Goal: Information Seeking & Learning: Learn about a topic

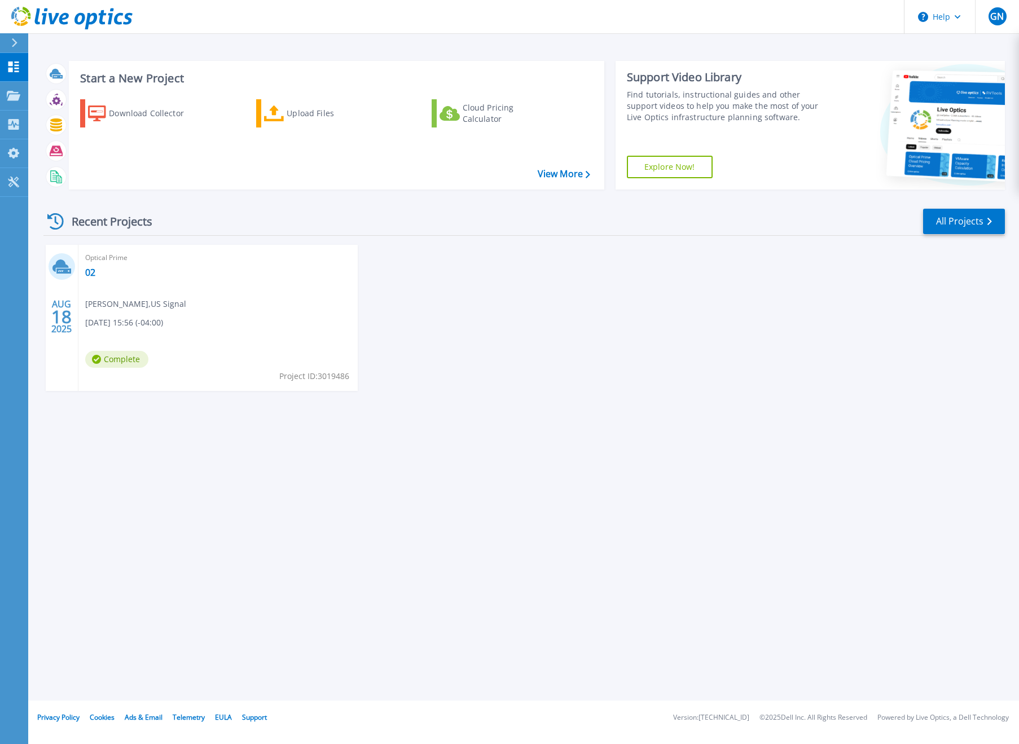
click at [98, 267] on div "Optical Prime 02 [PERSON_NAME] , [GEOGRAPHIC_DATA] Signal [DATE] 15:56 (-04:00)…" at bounding box center [217, 318] width 279 height 146
click at [90, 274] on link "02" at bounding box center [90, 272] width 10 height 11
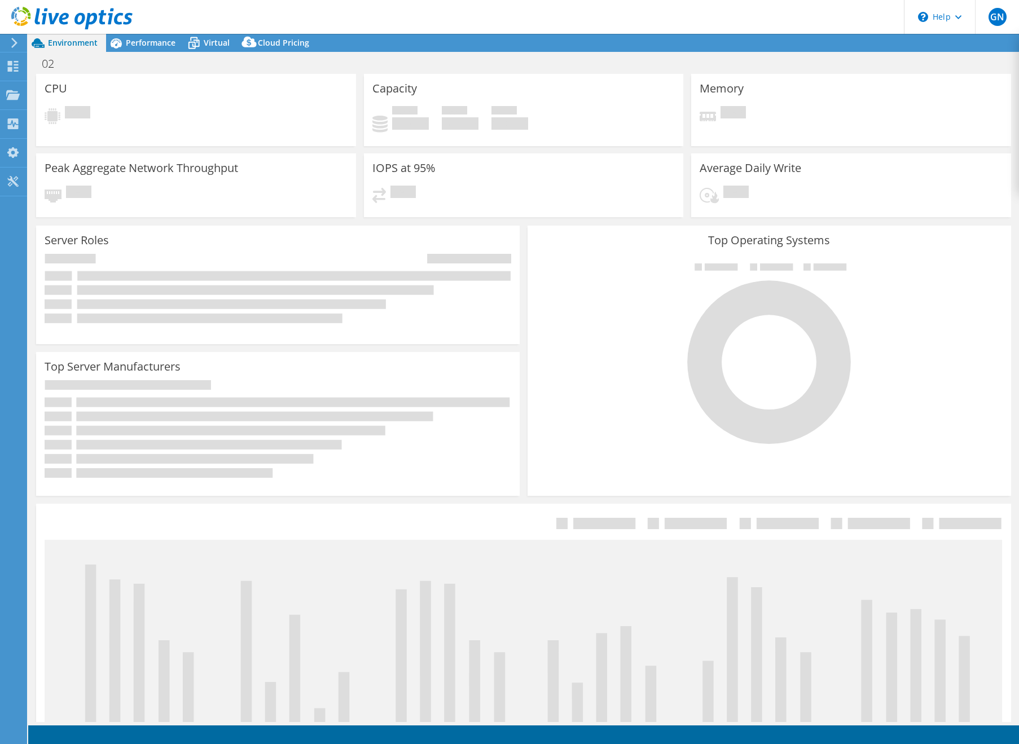
select select "USEast"
select select "USD"
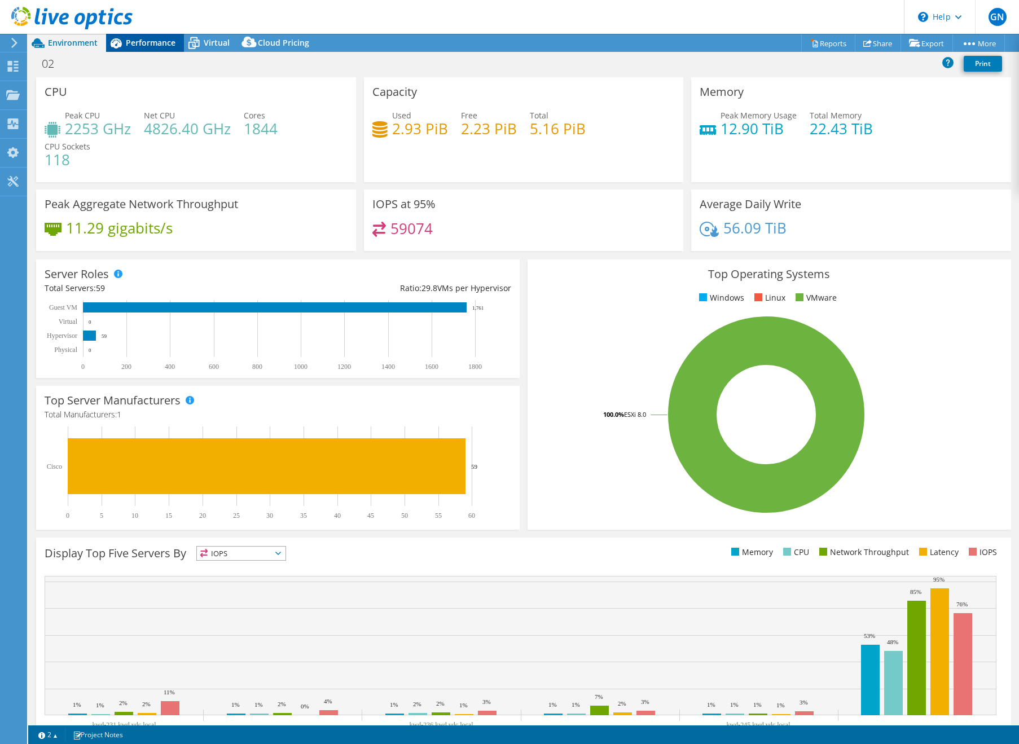
click at [129, 44] on span "Performance" at bounding box center [151, 42] width 50 height 11
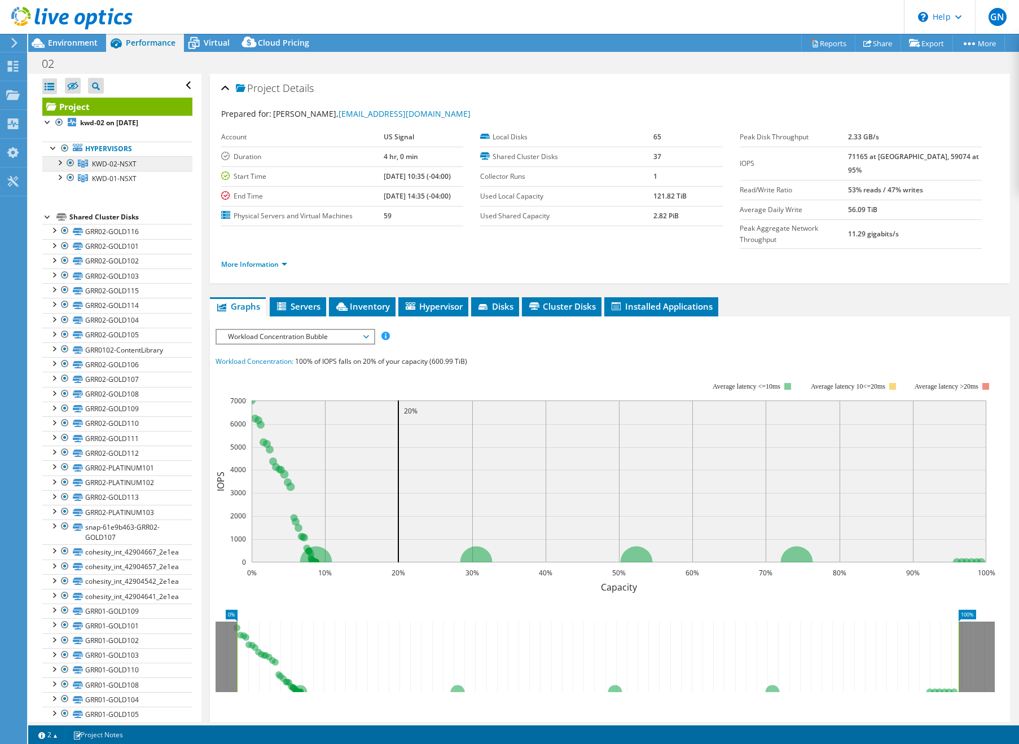
click at [100, 163] on span "KWD-02-NSXT" at bounding box center [114, 164] width 45 height 10
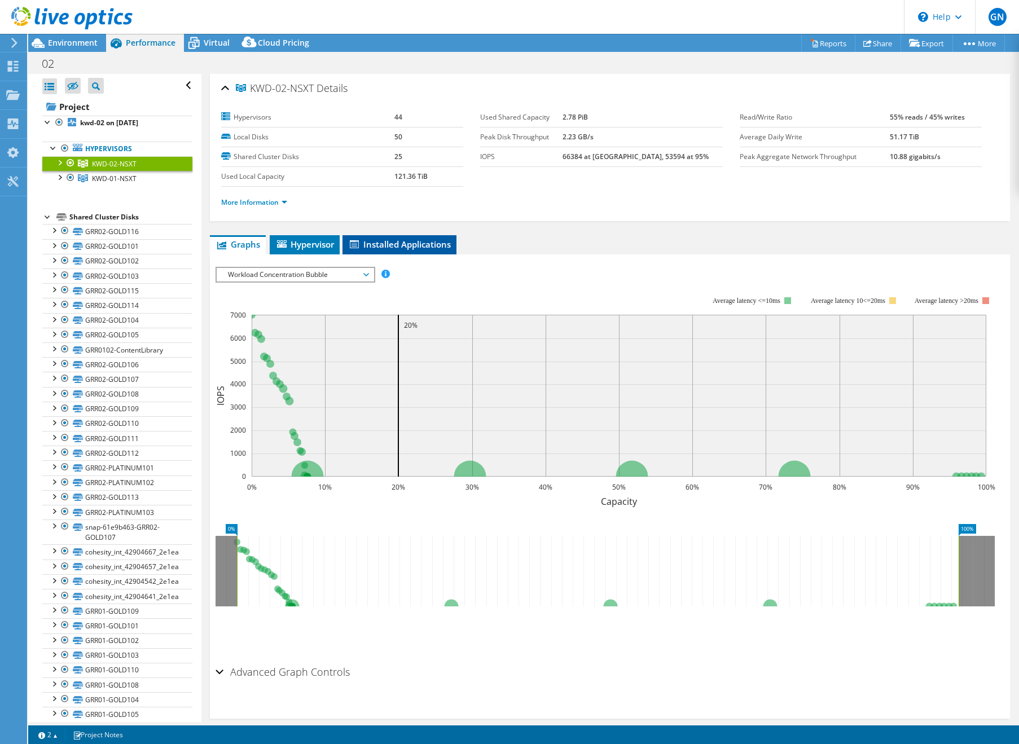
click at [402, 253] on li "Installed Applications" at bounding box center [400, 244] width 114 height 19
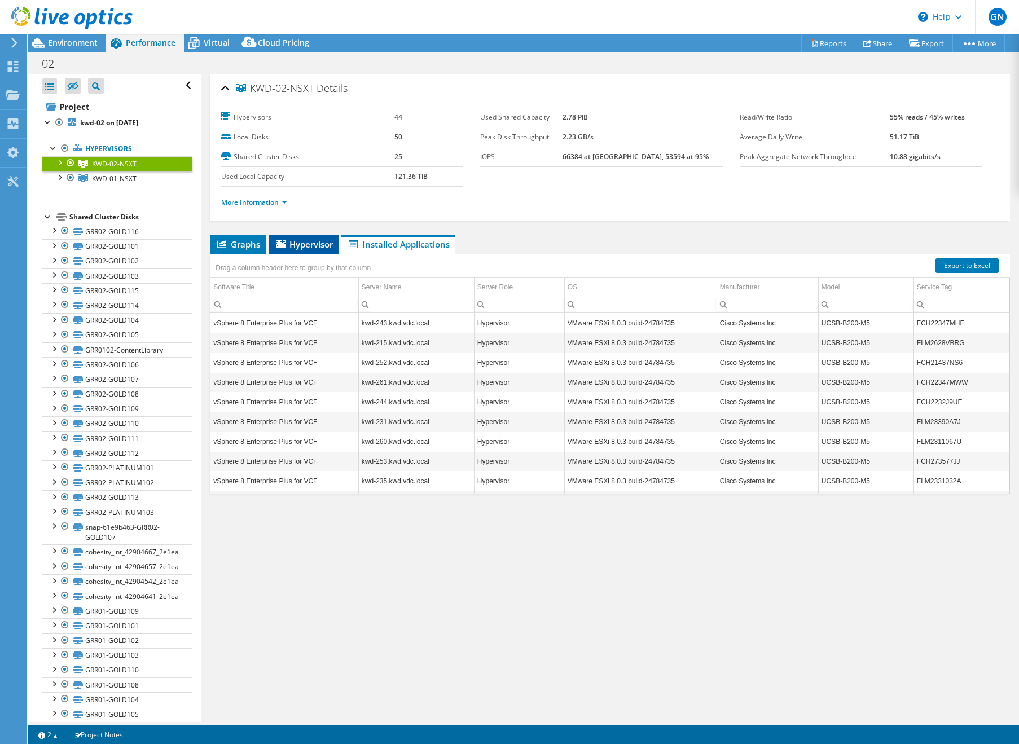
click at [317, 243] on span "Hypervisor" at bounding box center [303, 244] width 59 height 11
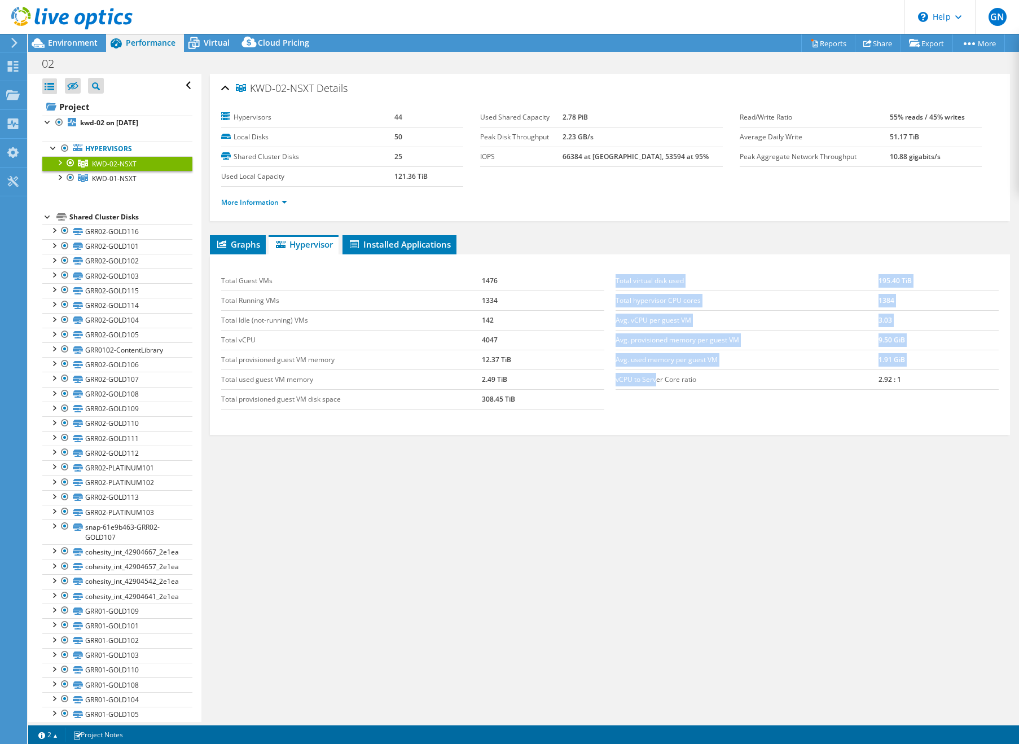
drag, startPoint x: 614, startPoint y: 378, endPoint x: 657, endPoint y: 379, distance: 42.9
click at [657, 379] on div "Total virtual disk used 195.40 TiB Total hypervisor CPU cores 1384 Avg. vCPU pe…" at bounding box center [807, 330] width 395 height 141
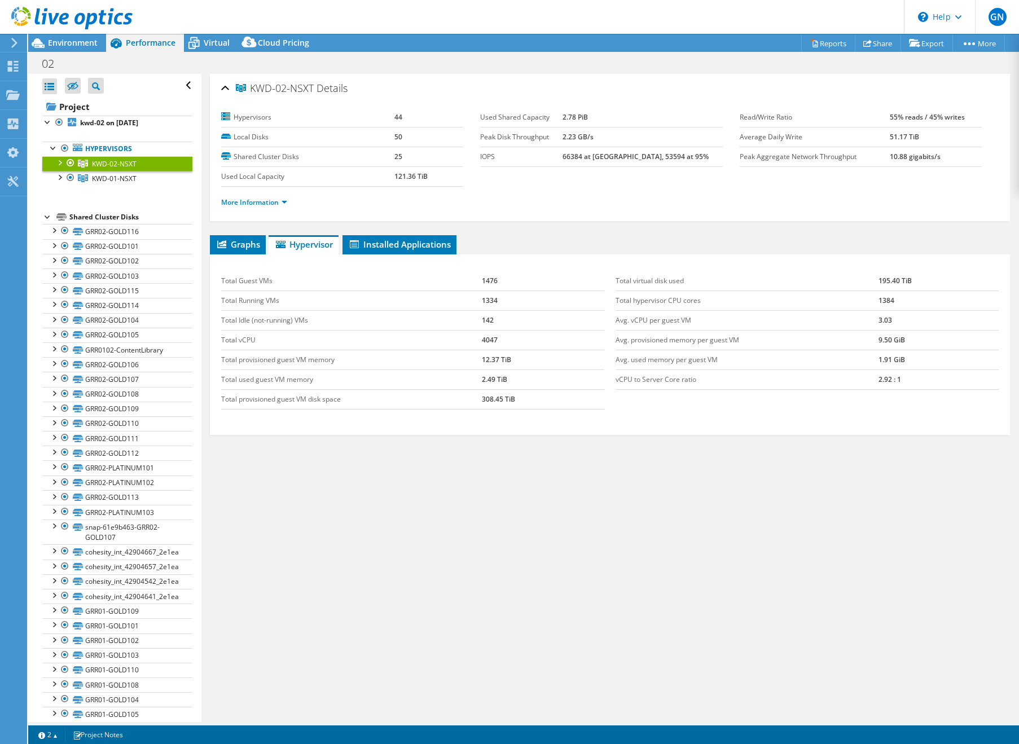
click at [640, 452] on div "Graphs Servers Inventory Hypervisor Disks Cluster Disks Installed Applications …" at bounding box center [610, 376] width 800 height 282
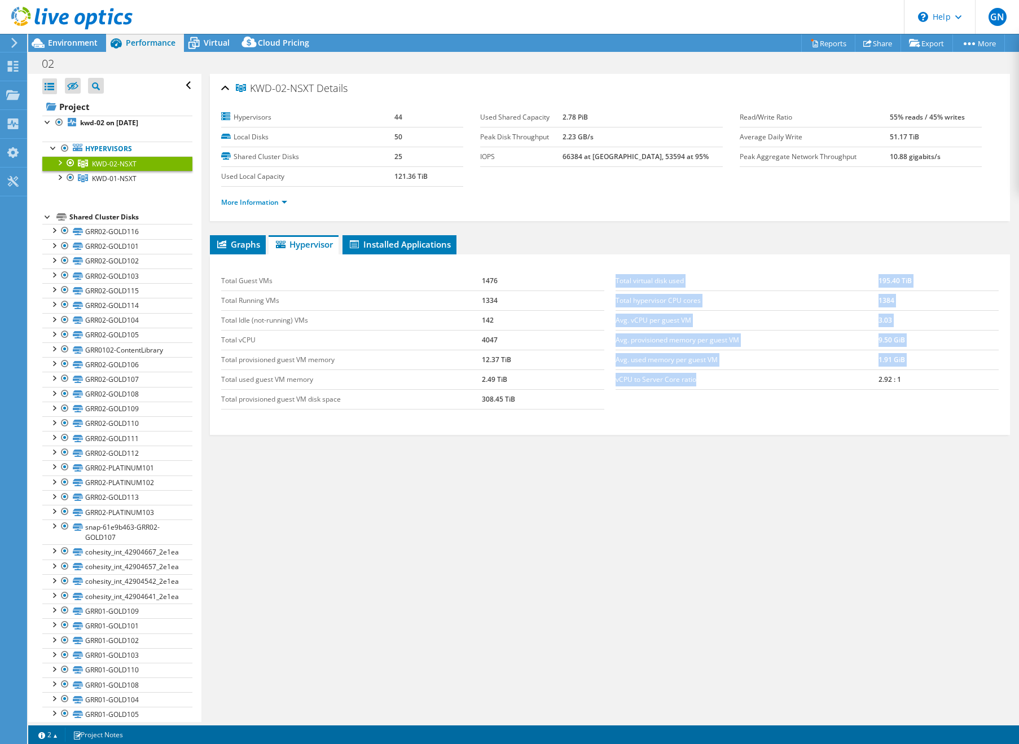
drag, startPoint x: 698, startPoint y: 380, endPoint x: 613, endPoint y: 378, distance: 84.1
click at [613, 378] on div "Total virtual disk used 195.40 TiB Total hypervisor CPU cores 1384 Avg. vCPU pe…" at bounding box center [807, 330] width 395 height 141
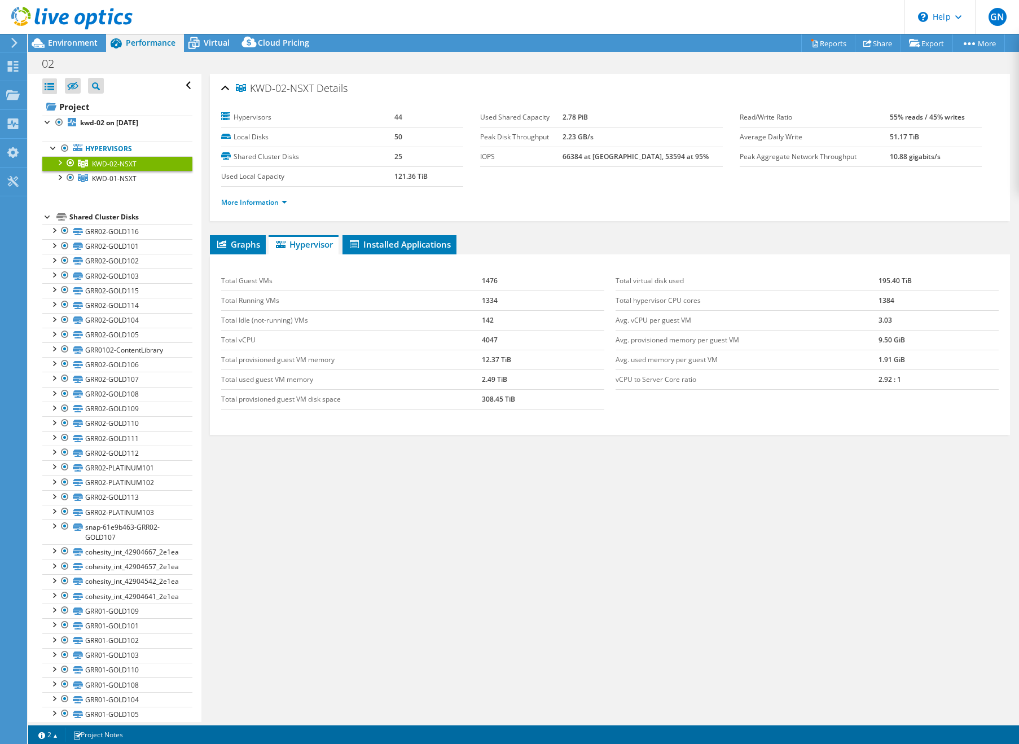
click at [667, 451] on div "Graphs Servers Inventory Hypervisor Disks Cluster Disks Installed Applications …" at bounding box center [610, 376] width 800 height 282
click at [91, 226] on link "GRR02-GOLD116" at bounding box center [117, 231] width 150 height 15
